Goal: Task Accomplishment & Management: Use online tool/utility

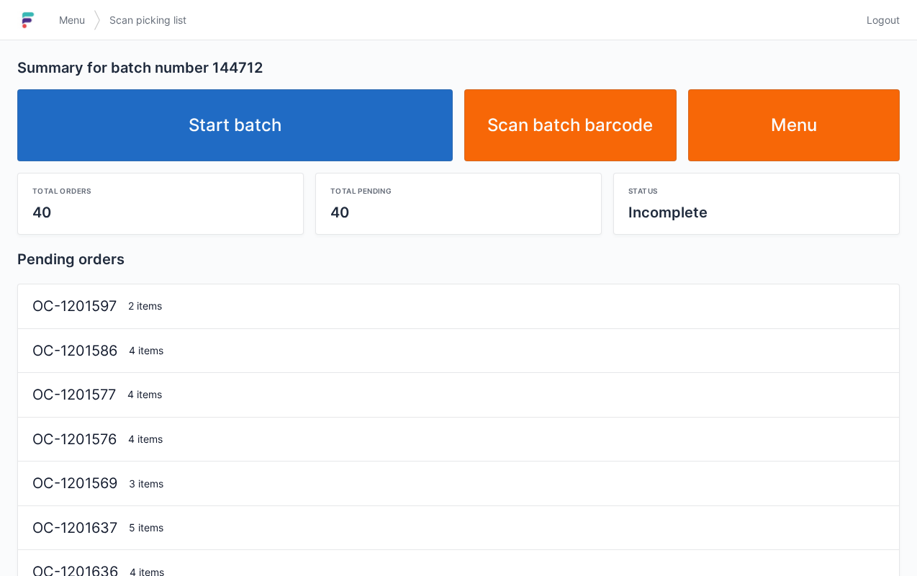
click at [351, 127] on link "Start batch" at bounding box center [234, 125] width 435 height 72
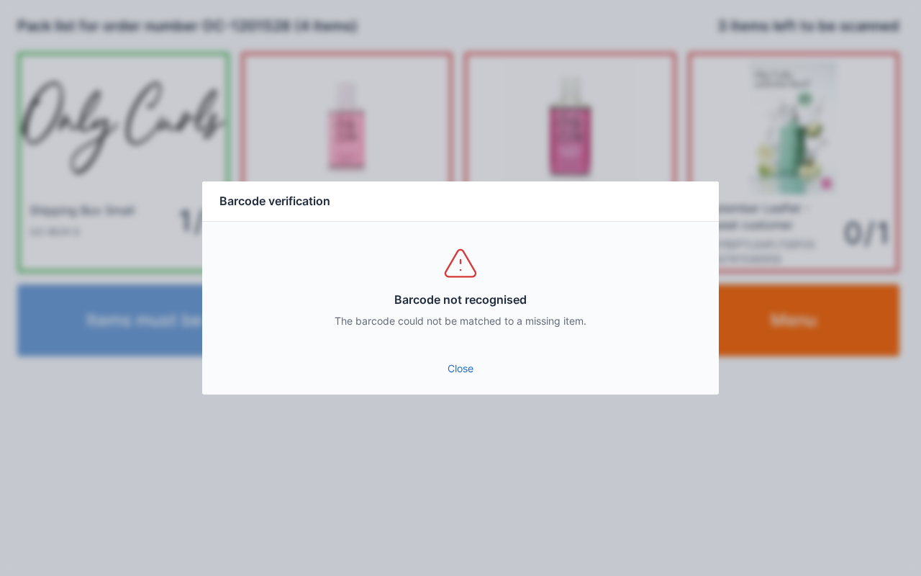
click at [475, 374] on link "Close" at bounding box center [461, 369] width 494 height 26
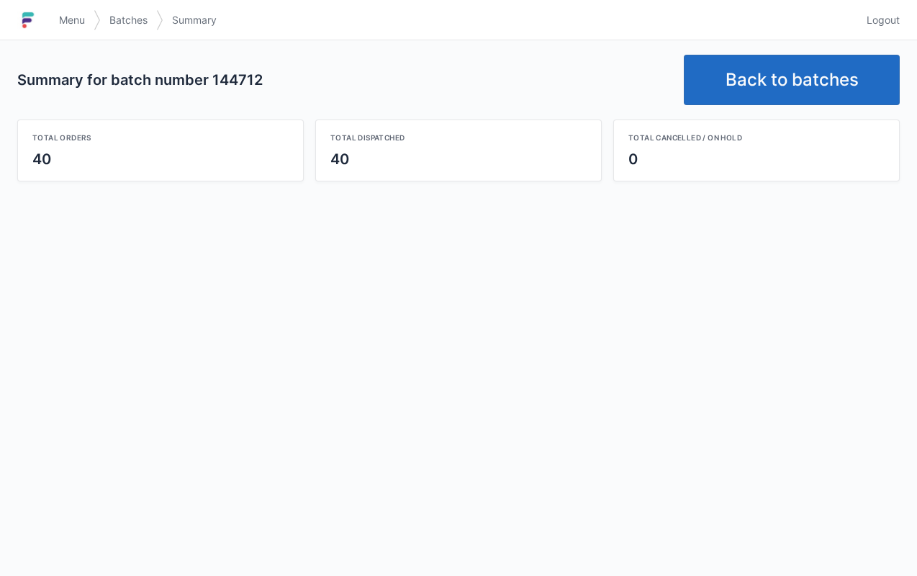
click at [787, 84] on link "Back to batches" at bounding box center [792, 80] width 216 height 50
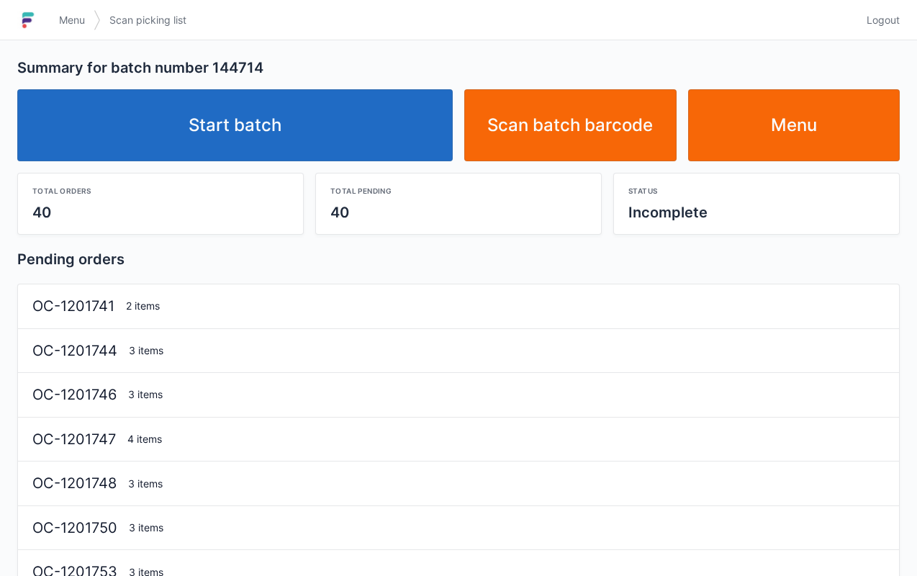
click at [387, 145] on link "Start batch" at bounding box center [234, 125] width 435 height 72
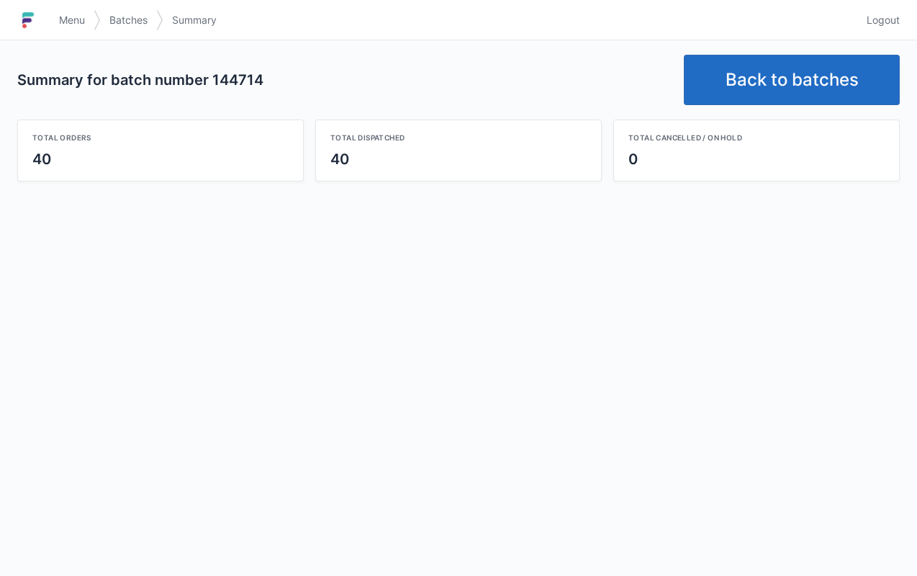
click at [767, 63] on link "Back to batches" at bounding box center [792, 80] width 216 height 50
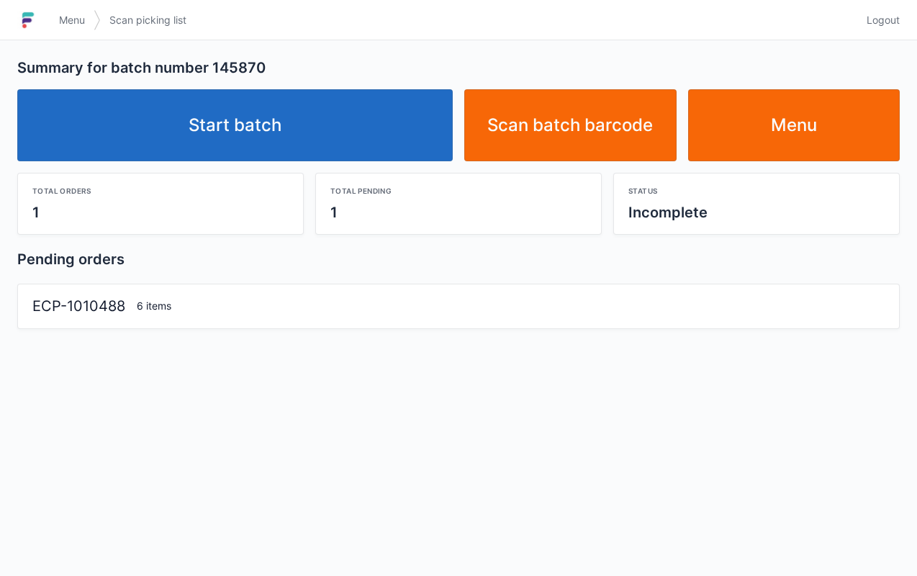
click at [358, 104] on link "Start batch" at bounding box center [234, 125] width 435 height 72
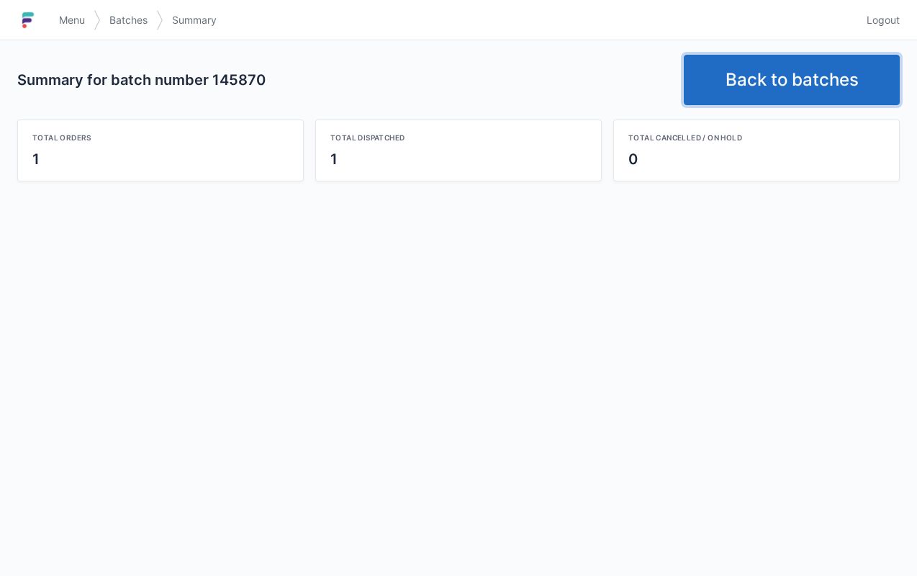
click at [769, 82] on link "Back to batches" at bounding box center [792, 80] width 216 height 50
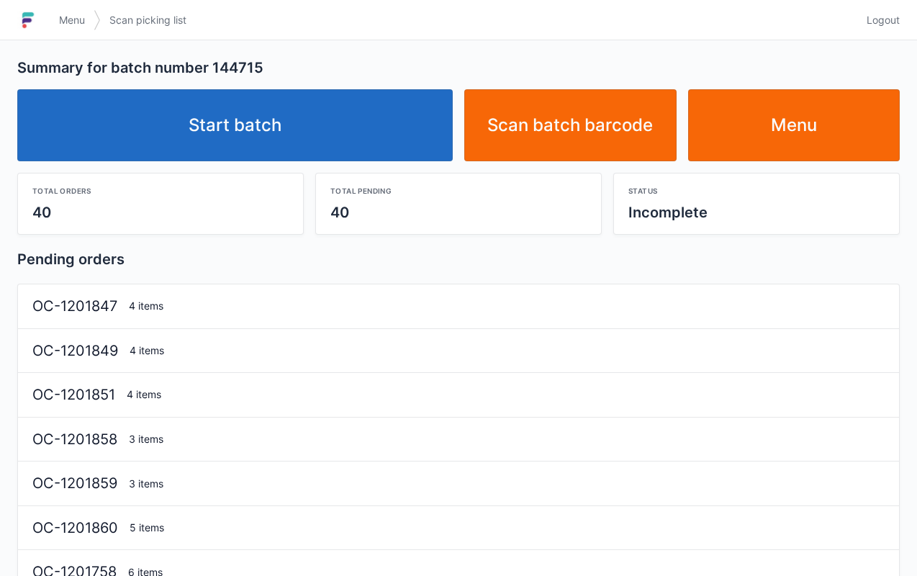
click at [333, 139] on link "Start batch" at bounding box center [234, 125] width 435 height 72
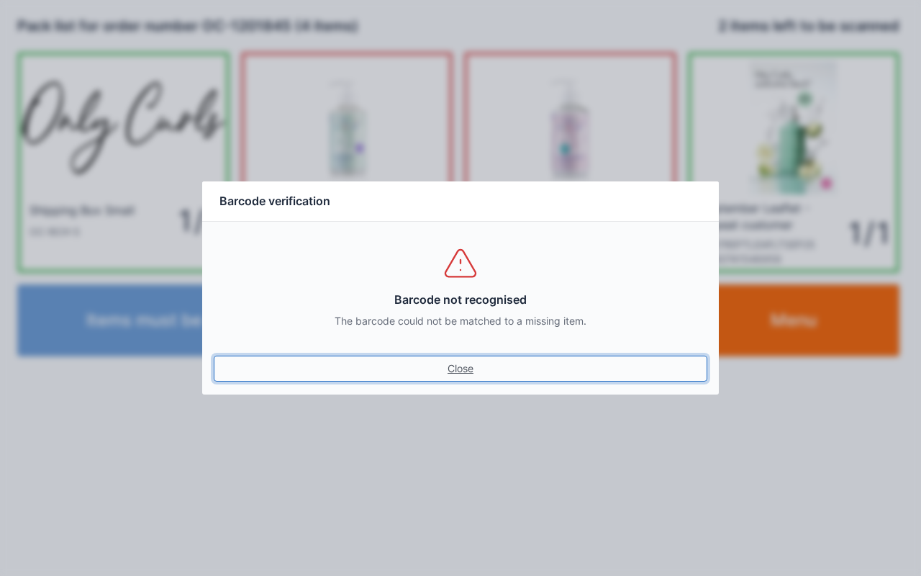
click at [453, 374] on link "Close" at bounding box center [461, 369] width 494 height 26
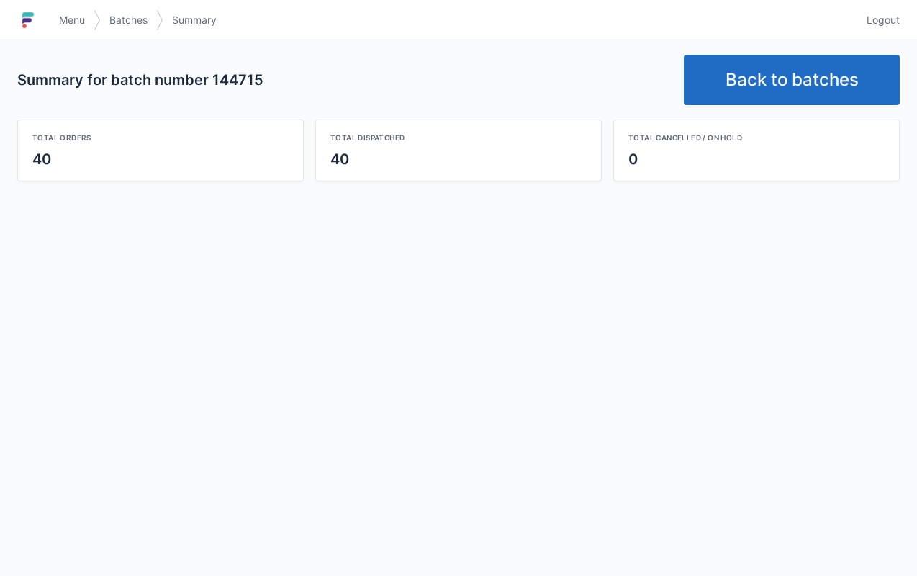
click at [757, 63] on link "Back to batches" at bounding box center [792, 80] width 216 height 50
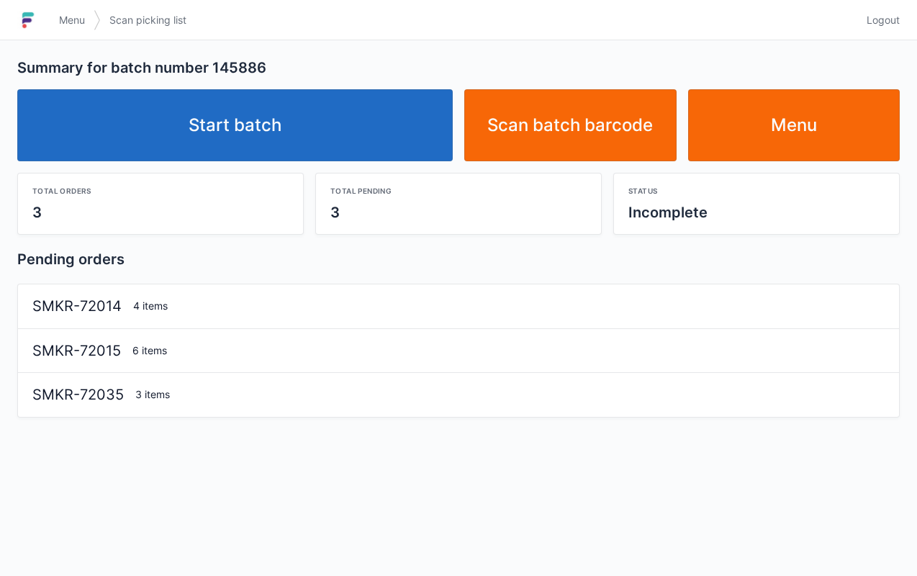
click at [402, 131] on link "Start batch" at bounding box center [234, 125] width 435 height 72
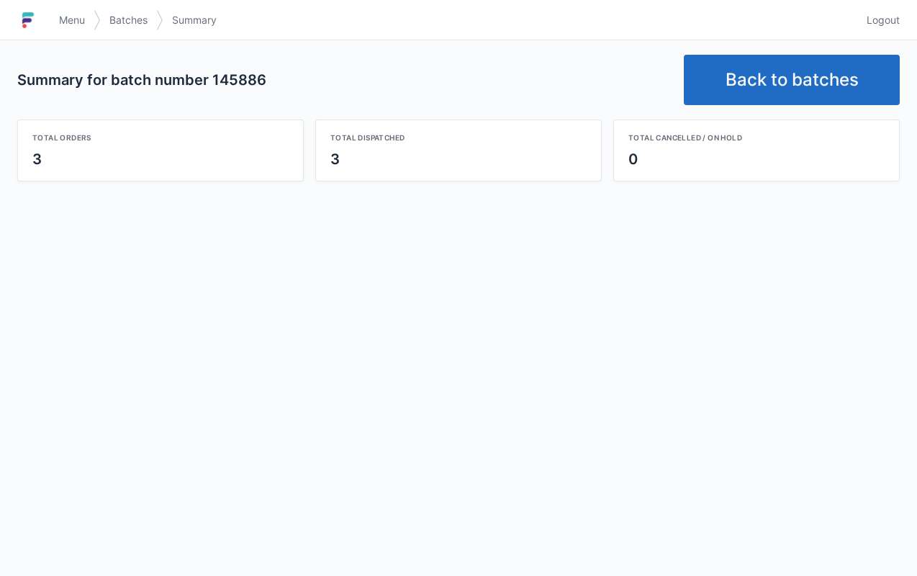
click at [773, 73] on link "Back to batches" at bounding box center [792, 80] width 216 height 50
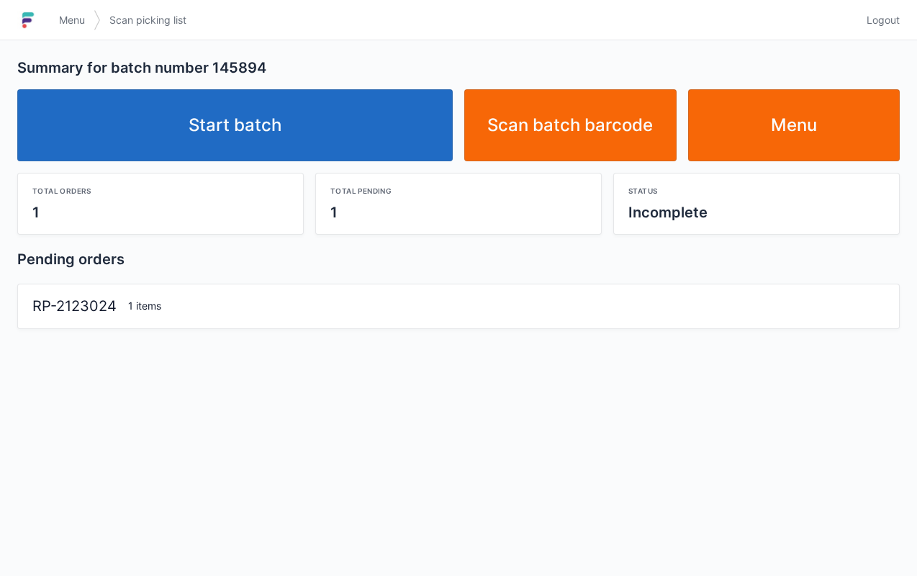
click at [243, 119] on link "Start batch" at bounding box center [234, 125] width 435 height 72
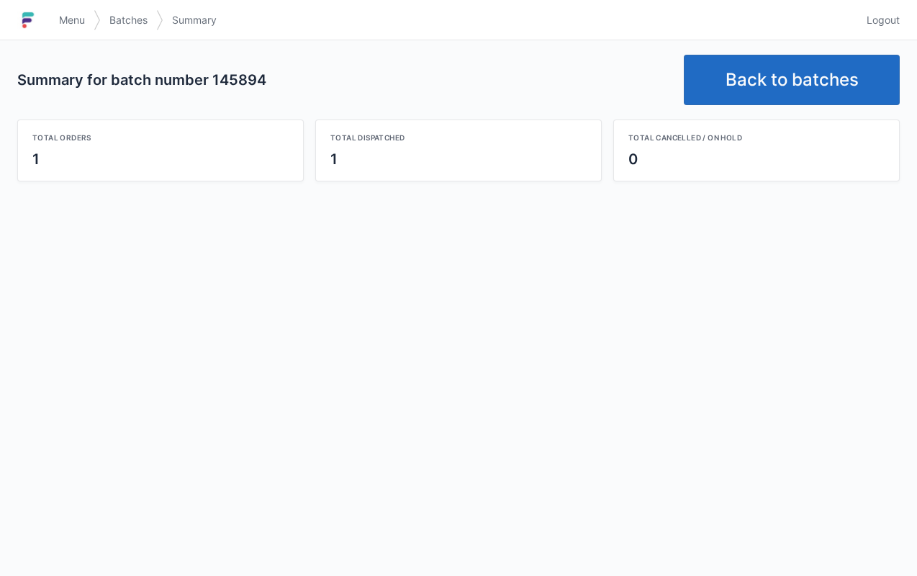
click at [752, 94] on link "Back to batches" at bounding box center [792, 80] width 216 height 50
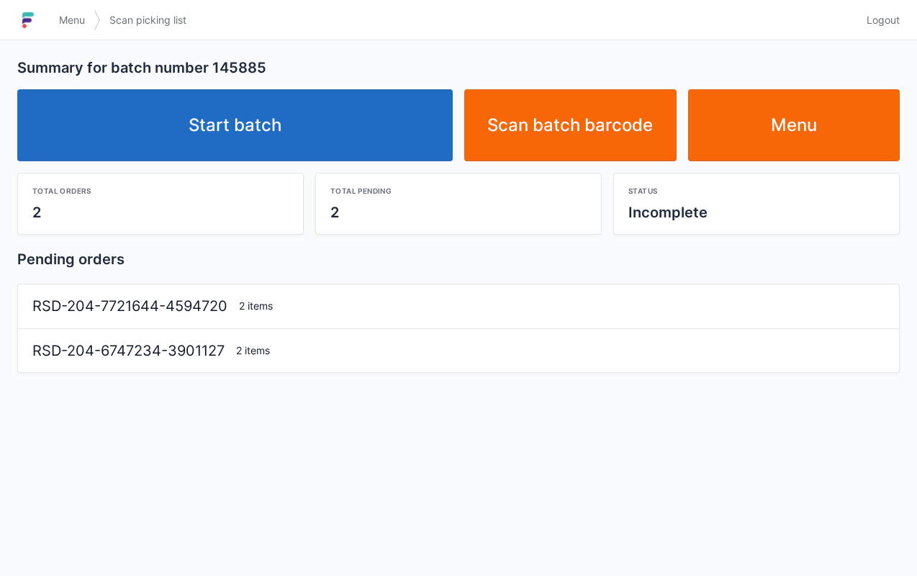
click at [290, 127] on link "Start batch" at bounding box center [234, 125] width 435 height 72
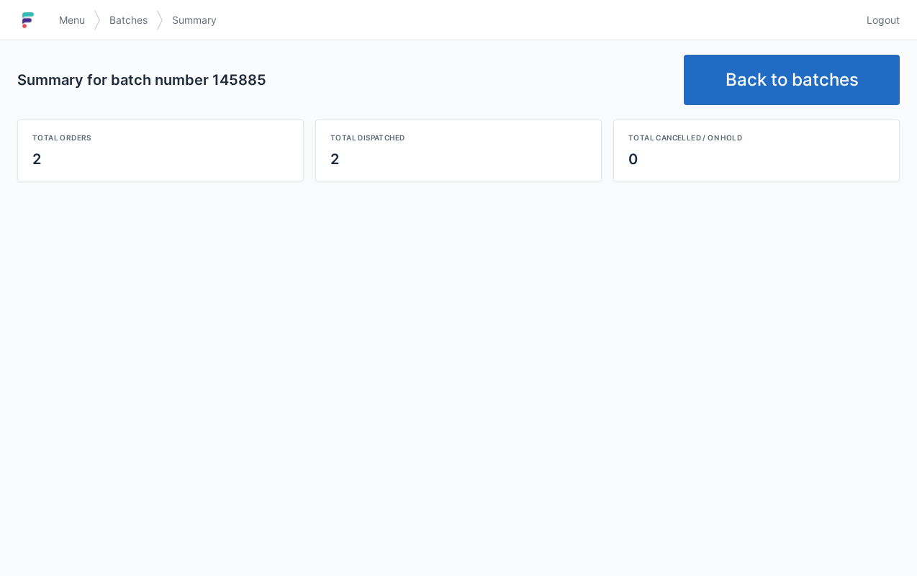
click at [763, 86] on link "Back to batches" at bounding box center [792, 80] width 216 height 50
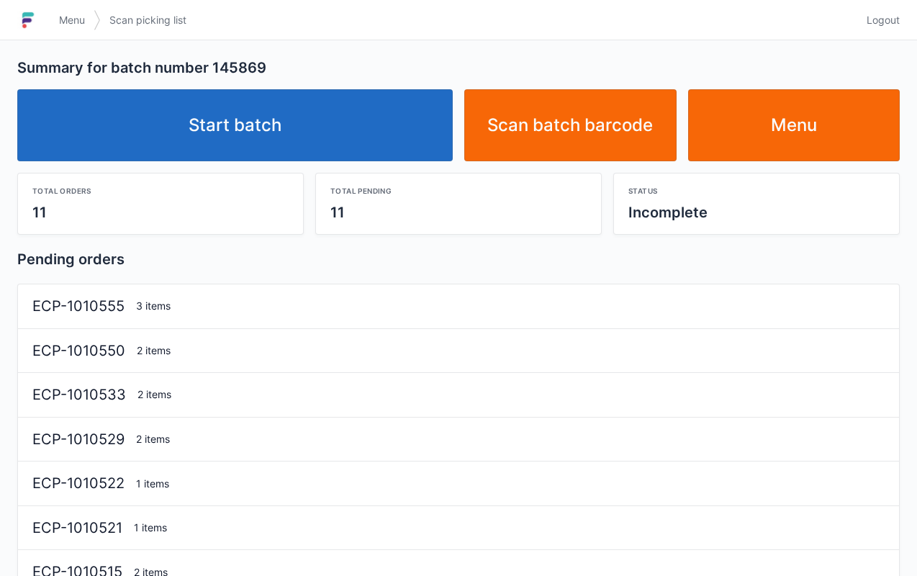
click at [312, 149] on link "Start batch" at bounding box center [234, 125] width 435 height 72
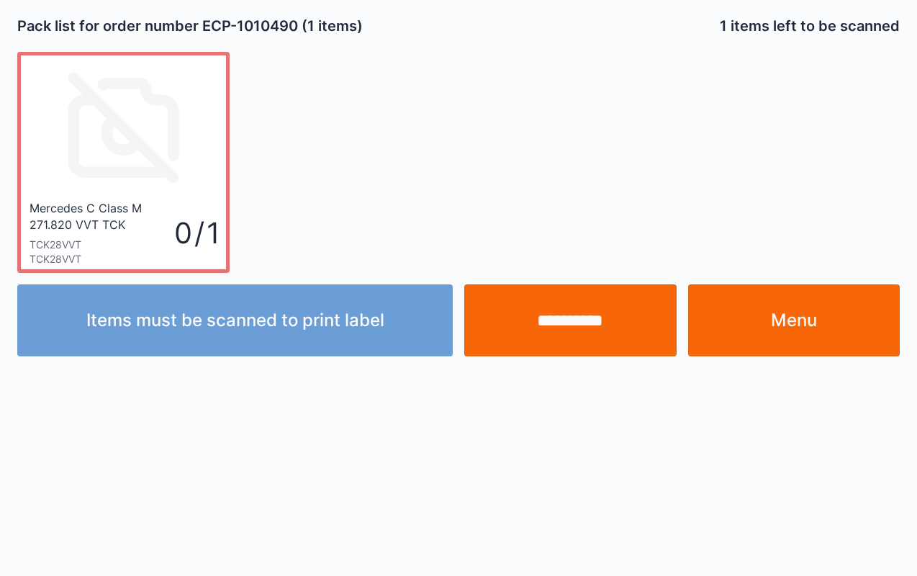
click at [577, 317] on input "**********" at bounding box center [570, 320] width 212 height 72
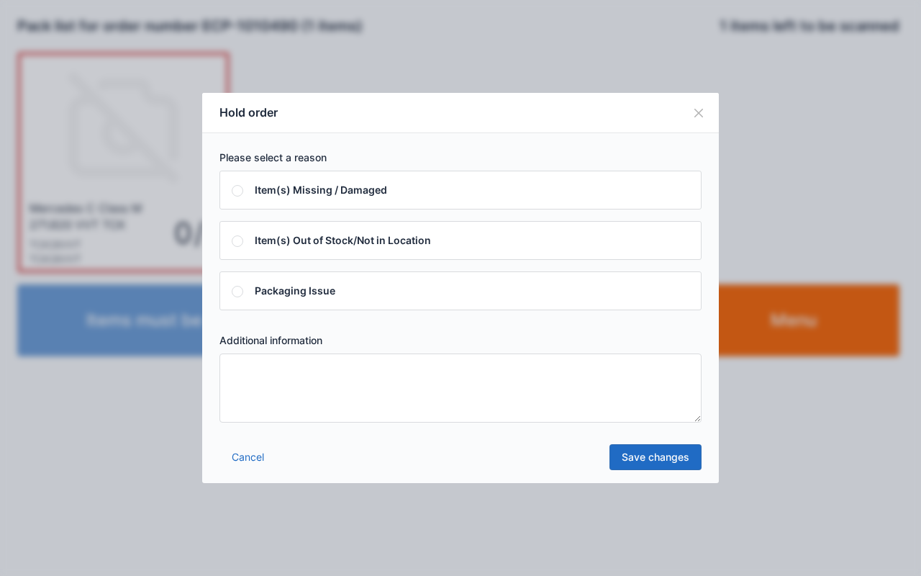
click at [469, 401] on textarea at bounding box center [461, 387] width 482 height 69
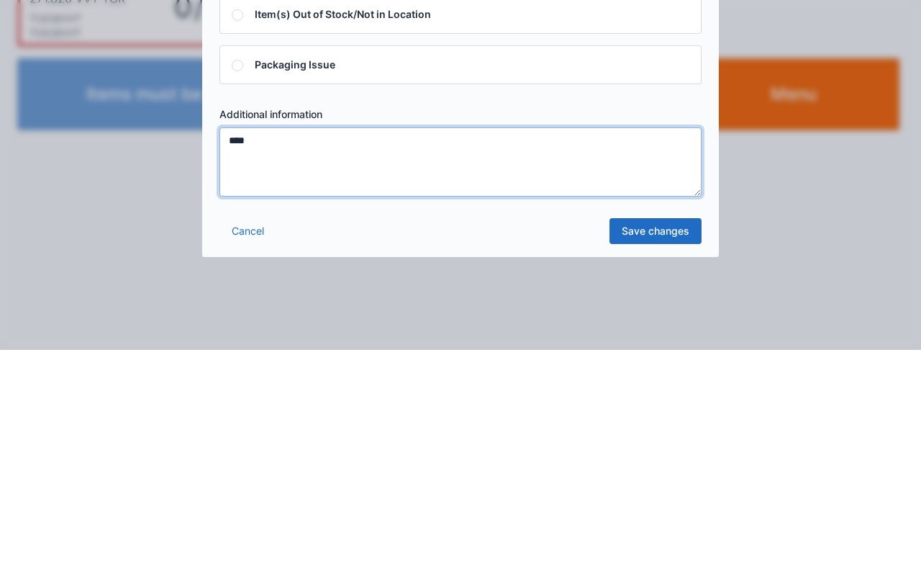
type textarea "****"
click at [666, 455] on link "Save changes" at bounding box center [656, 457] width 92 height 26
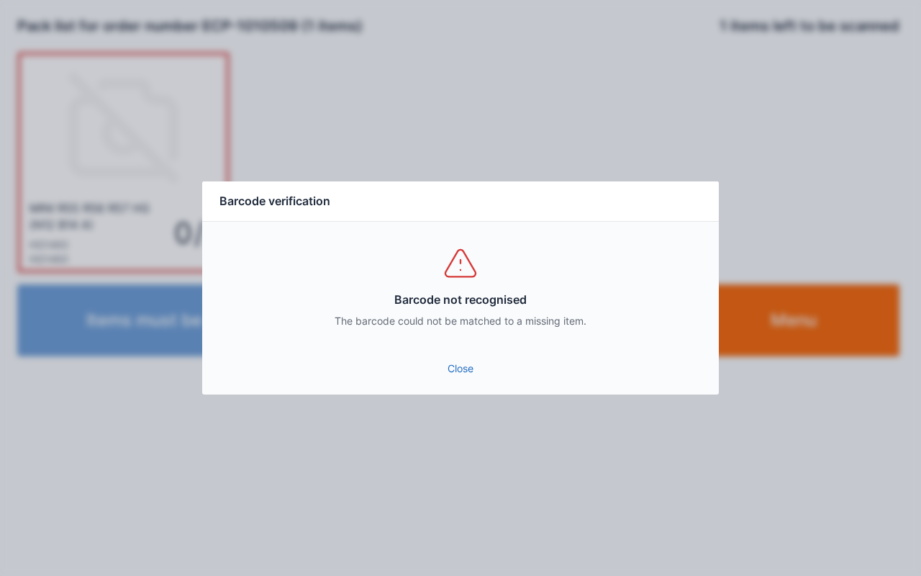
click at [477, 361] on link "Close" at bounding box center [461, 369] width 494 height 26
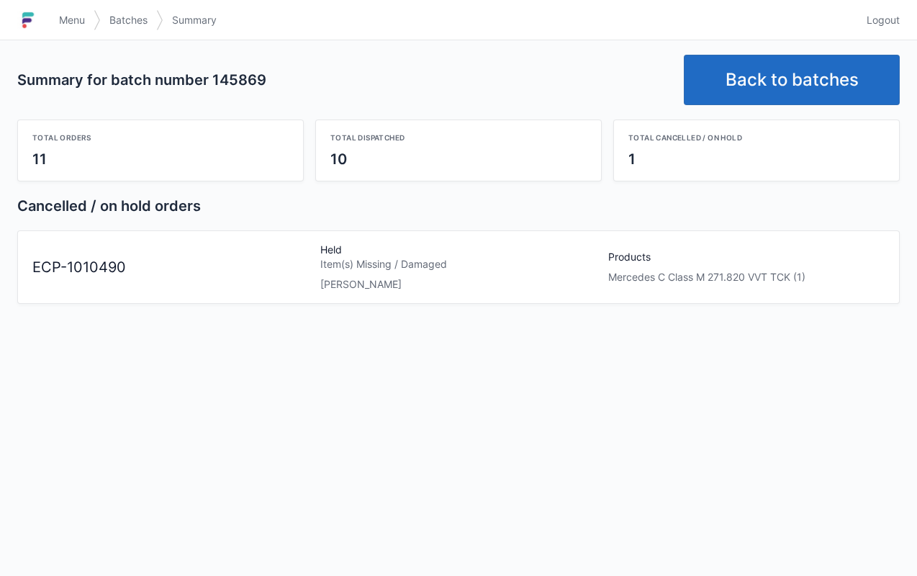
click at [71, 22] on span "Menu" at bounding box center [72, 20] width 26 height 14
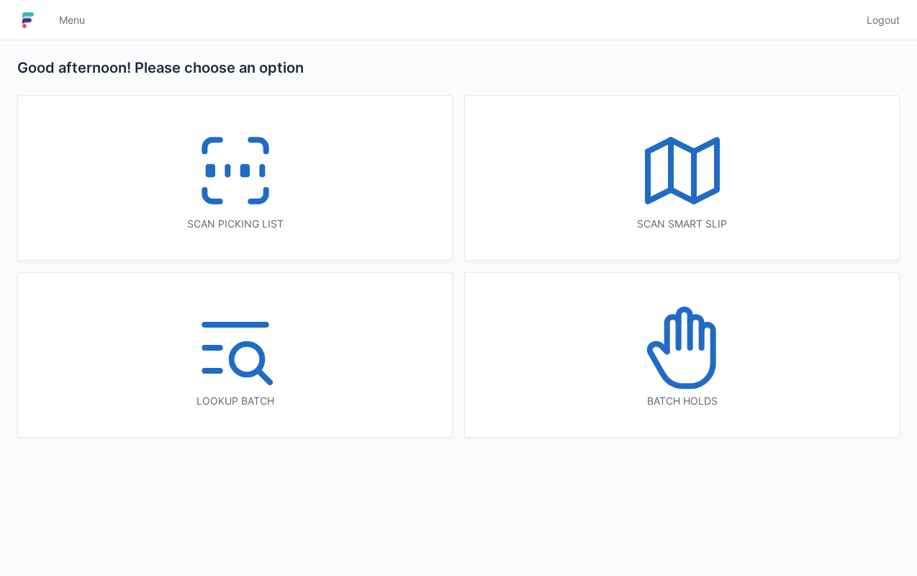
click at [666, 369] on icon at bounding box center [682, 348] width 92 height 92
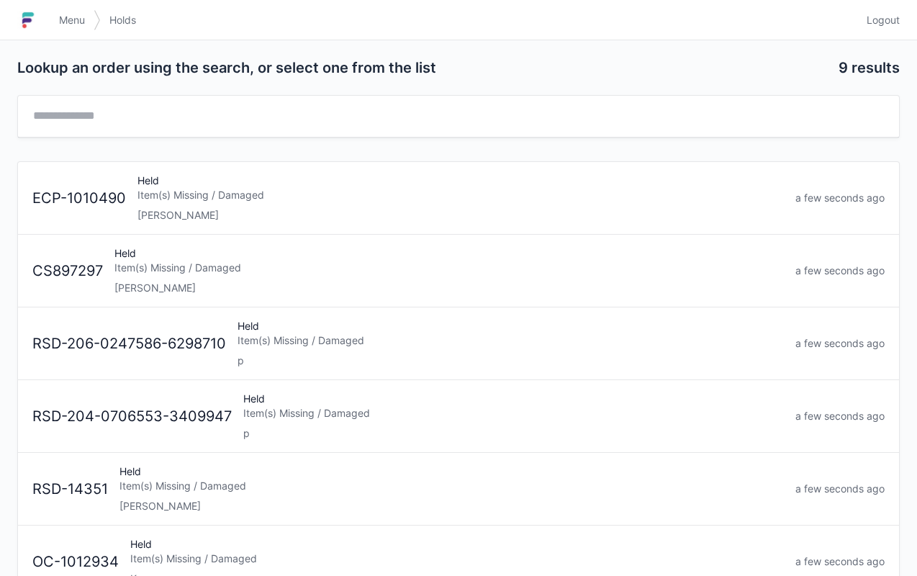
click at [394, 204] on div "Held Item(s) Missing / Damaged [PERSON_NAME]" at bounding box center [461, 197] width 658 height 49
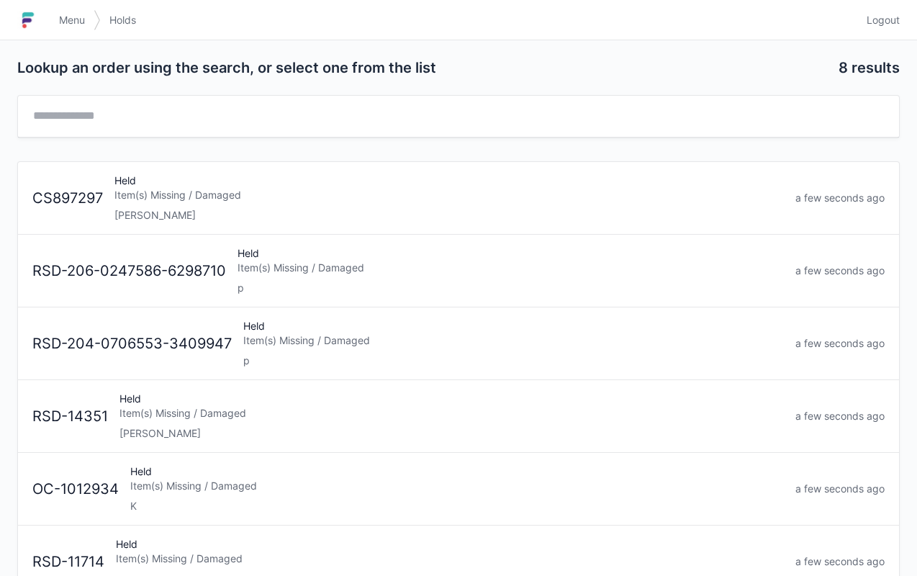
click at [80, 21] on span "Menu" at bounding box center [72, 20] width 26 height 14
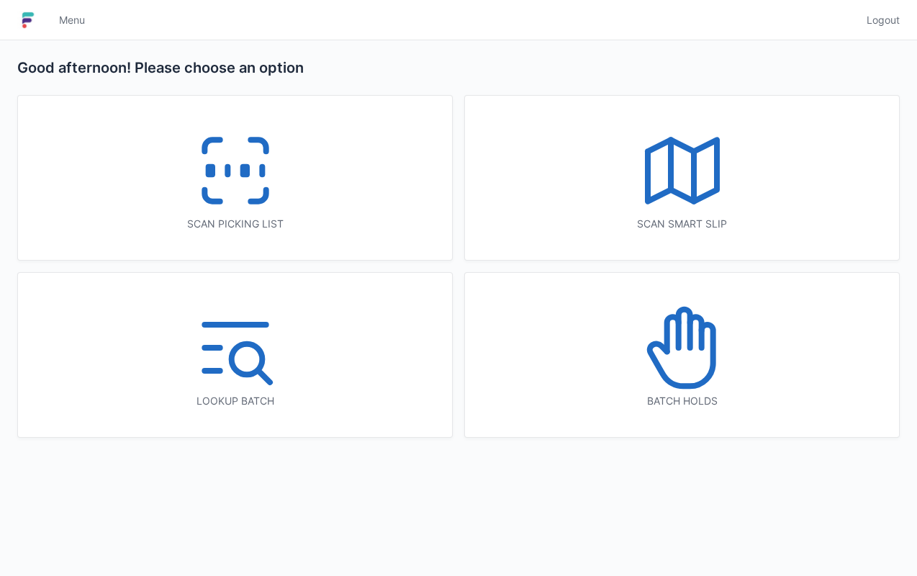
click at [250, 183] on icon at bounding box center [235, 171] width 92 height 92
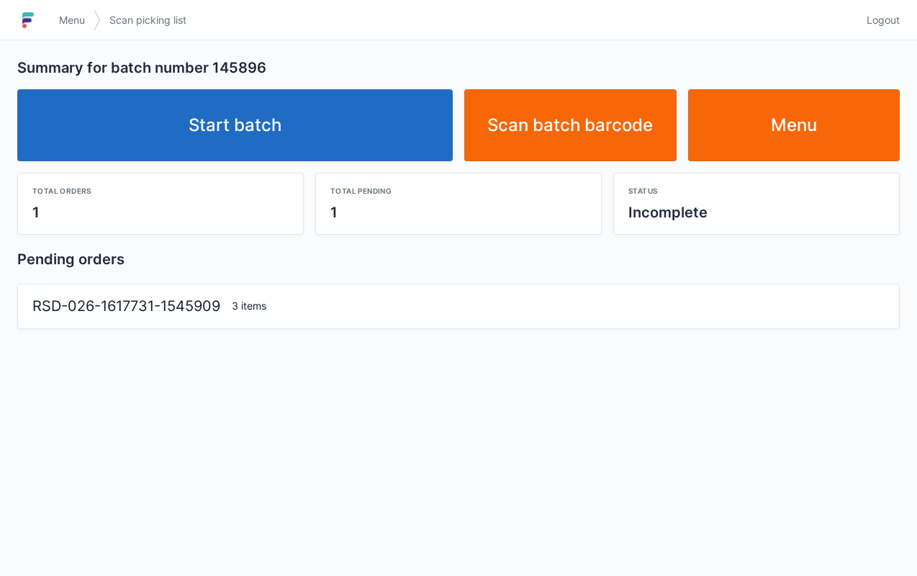
click at [334, 125] on link "Start batch" at bounding box center [234, 125] width 435 height 72
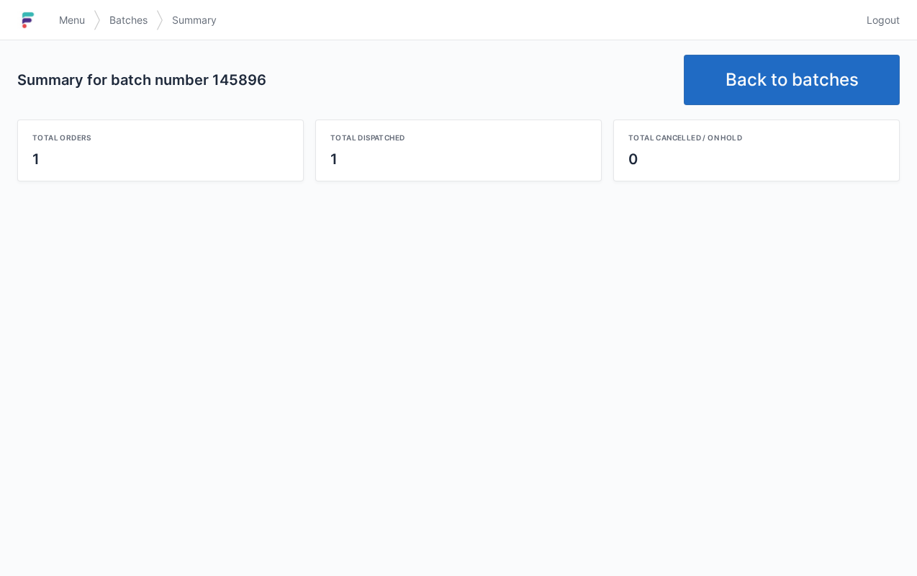
click at [741, 71] on link "Back to batches" at bounding box center [792, 80] width 216 height 50
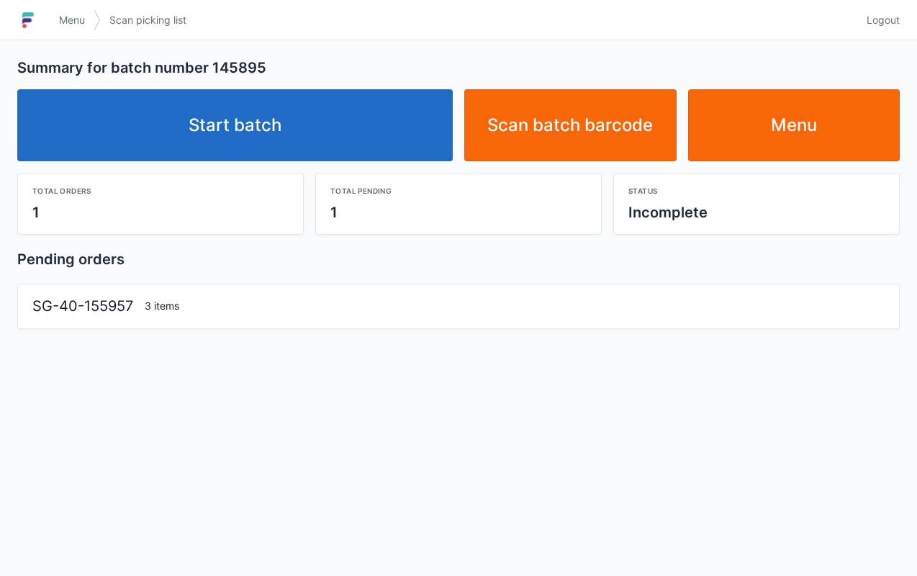
click at [308, 119] on link "Start batch" at bounding box center [234, 125] width 435 height 72
